Goal: Task Accomplishment & Management: Manage account settings

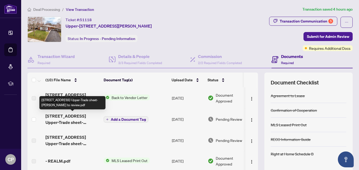
click at [77, 120] on span "[STREET_ADDRESS] Upper-Trade sheet-[PERSON_NAME] to review.pdf" at bounding box center [72, 119] width 54 height 13
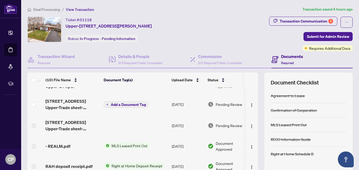
scroll to position [26, 0]
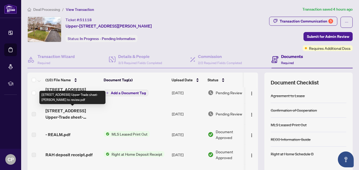
click at [73, 117] on span "[STREET_ADDRESS] Upper-Trade sheet-[PERSON_NAME] to review.pdf" at bounding box center [72, 113] width 54 height 13
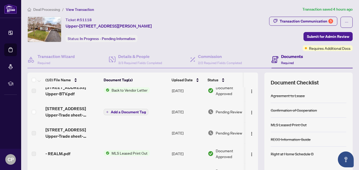
scroll to position [0, 0]
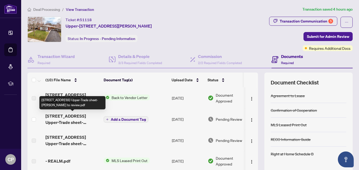
click at [88, 120] on span "[STREET_ADDRESS] Upper-Trade sheet-[PERSON_NAME] to review.pdf" at bounding box center [72, 119] width 54 height 13
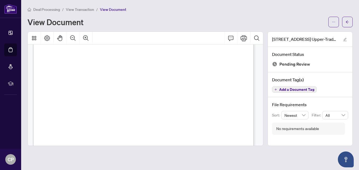
scroll to position [79, 0]
drag, startPoint x: 235, startPoint y: 109, endPoint x: 246, endPoint y: 109, distance: 11.1
click at [246, 109] on div "Right at Home Realty 2514114 67 Sunrise Drive Upper Hamilton,ON L8K-4C4 Propert…" at bounding box center [183, 164] width 301 height 389
drag, startPoint x: 246, startPoint y: 109, endPoint x: 222, endPoint y: 122, distance: 27.3
click at [79, 122] on span "Anniversary: [DATE]" at bounding box center [68, 122] width 23 height 2
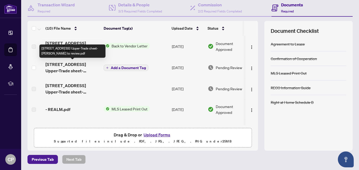
click at [82, 66] on span "[STREET_ADDRESS] Upper-Trade sheet-[PERSON_NAME] to review.pdf" at bounding box center [72, 67] width 54 height 13
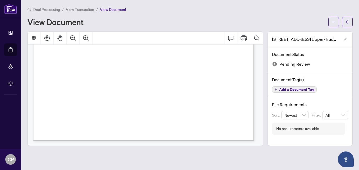
scroll to position [195, 0]
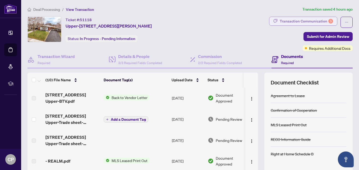
click at [308, 22] on div "Transaction Communication 5" at bounding box center [305, 21] width 53 height 8
